Goal: Find specific page/section: Find specific page/section

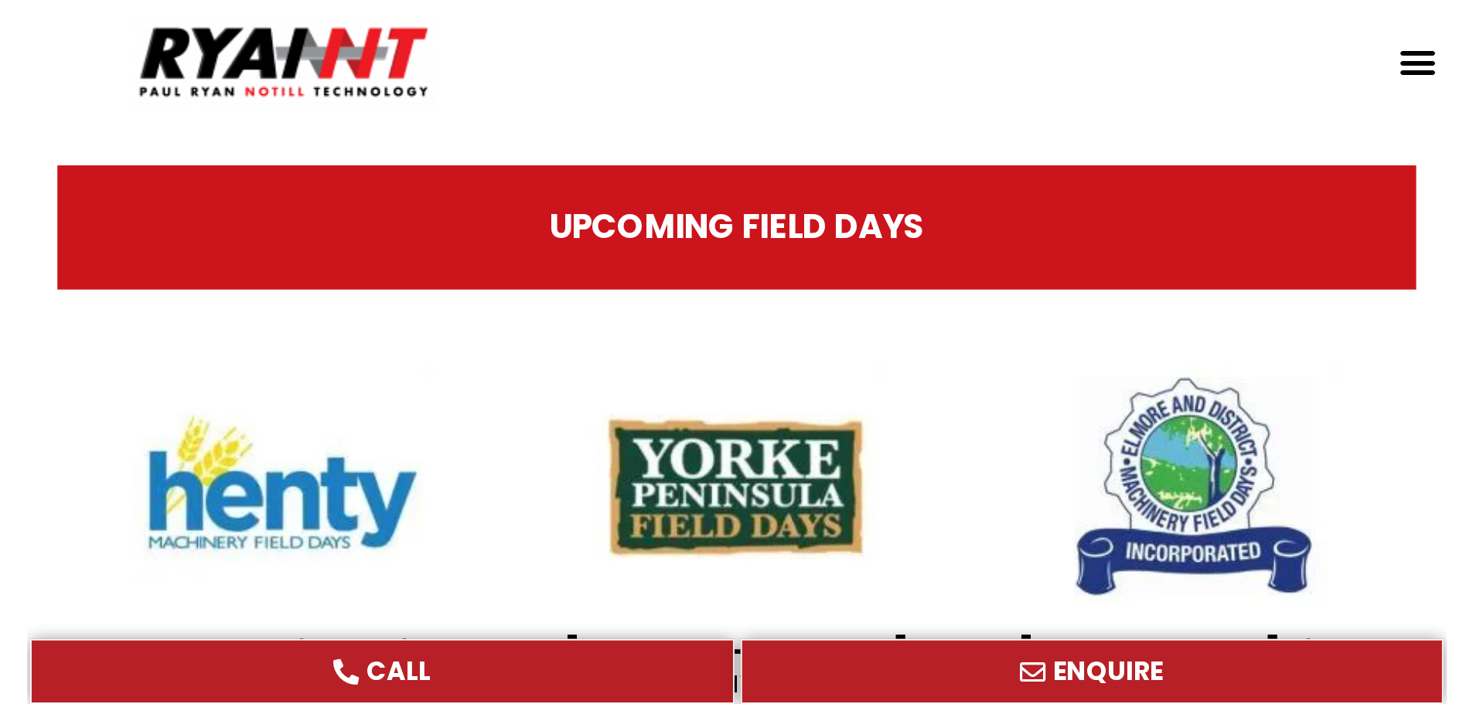
scroll to position [468, 0]
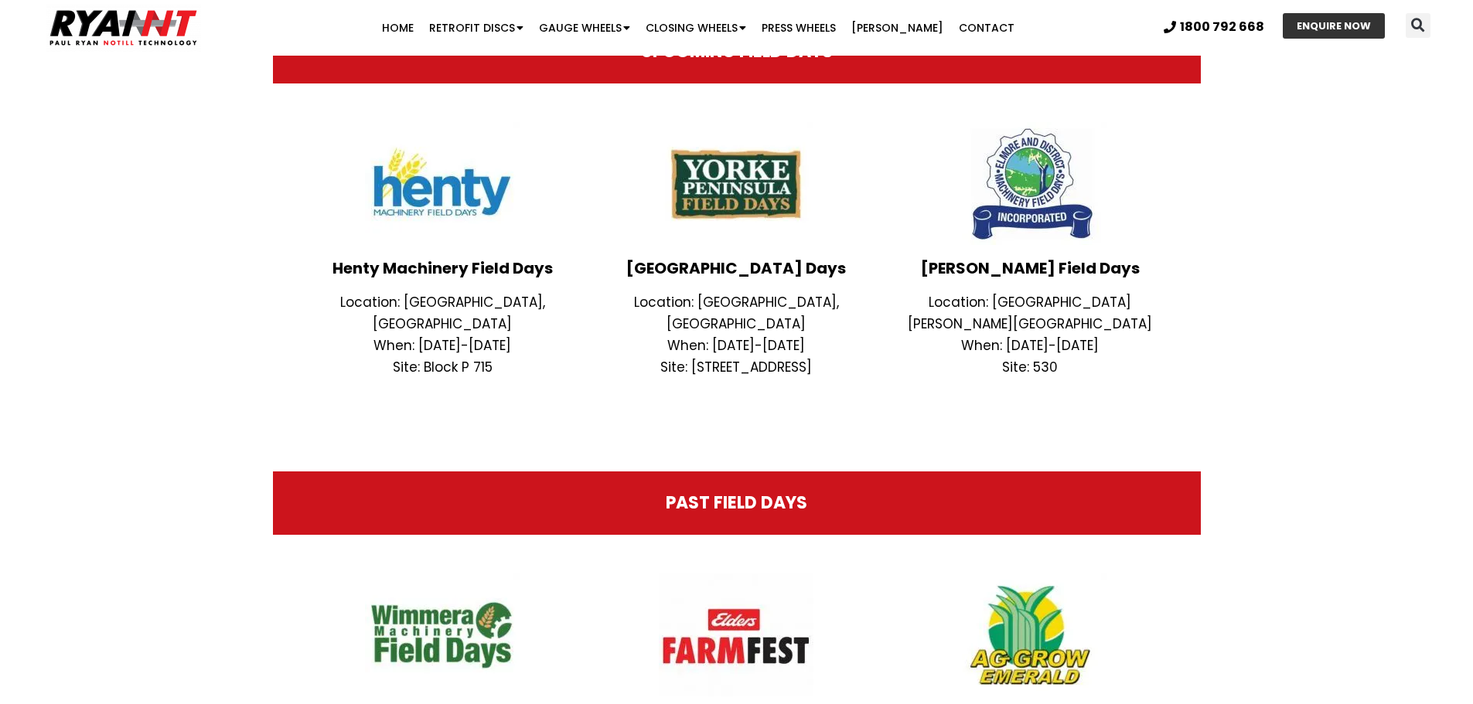
drag, startPoint x: 841, startPoint y: 349, endPoint x: 591, endPoint y: 352, distance: 250.5
click at [591, 352] on div "[GEOGRAPHIC_DATA] Days Location: [GEOGRAPHIC_DATA], [GEOGRAPHIC_DATA] When: [DA…" at bounding box center [736, 249] width 294 height 271
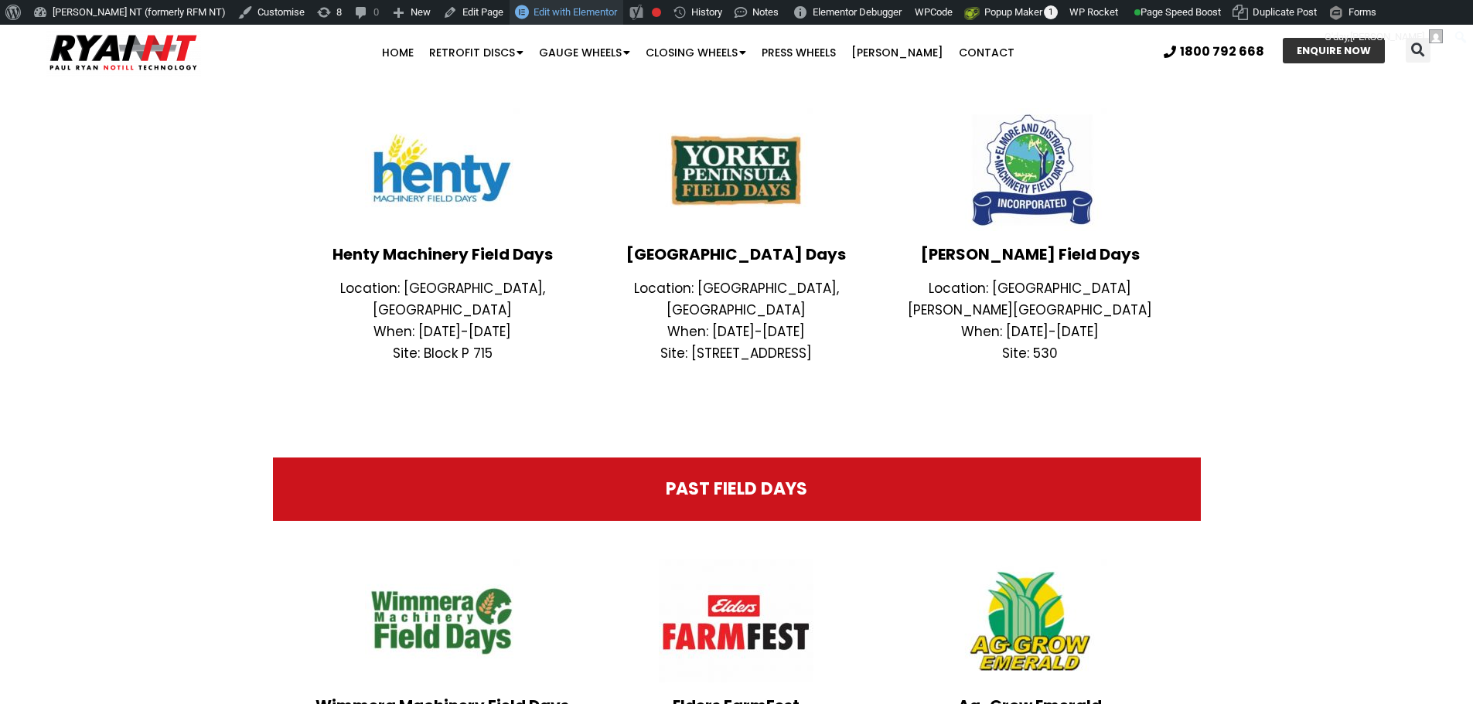
click at [533, 15] on span "Edit with Elementor" at bounding box center [574, 12] width 83 height 12
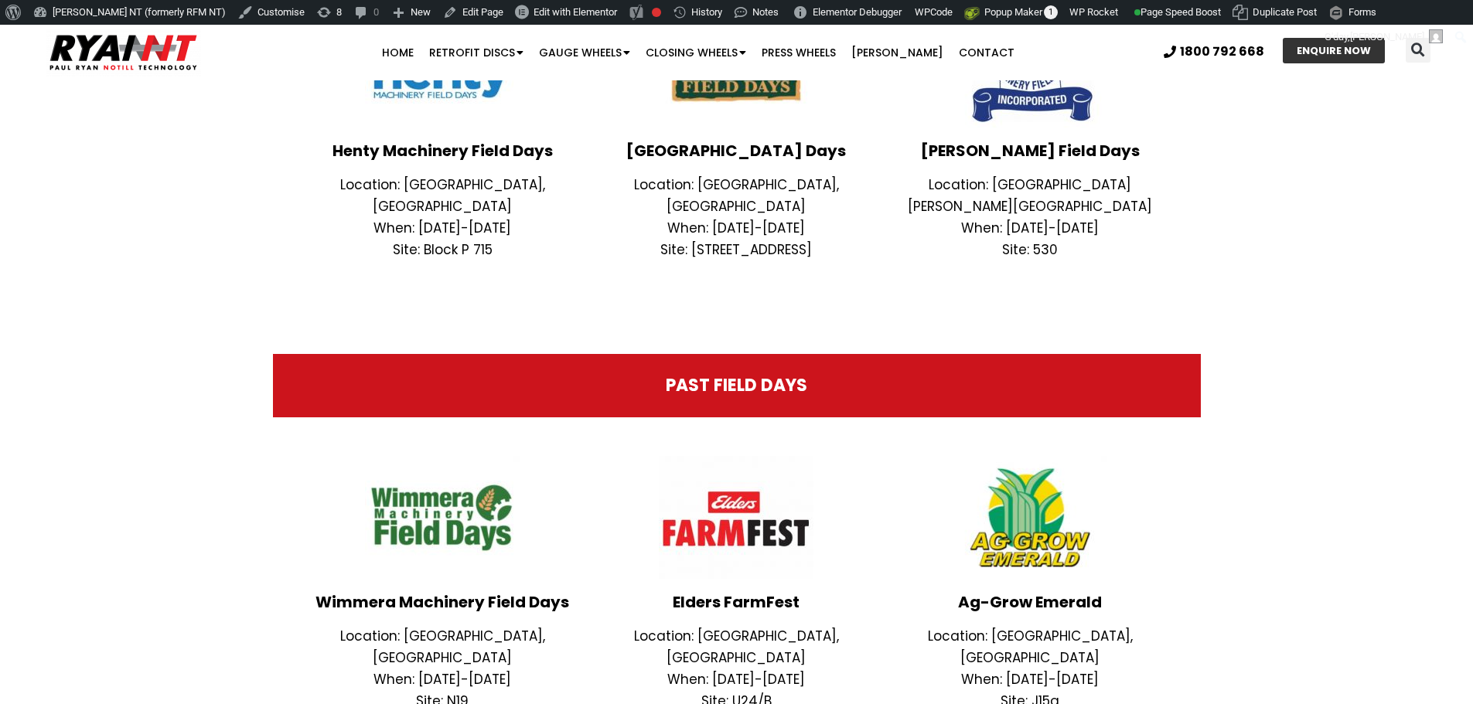
scroll to position [541, 0]
